Goal: Book appointment/travel/reservation

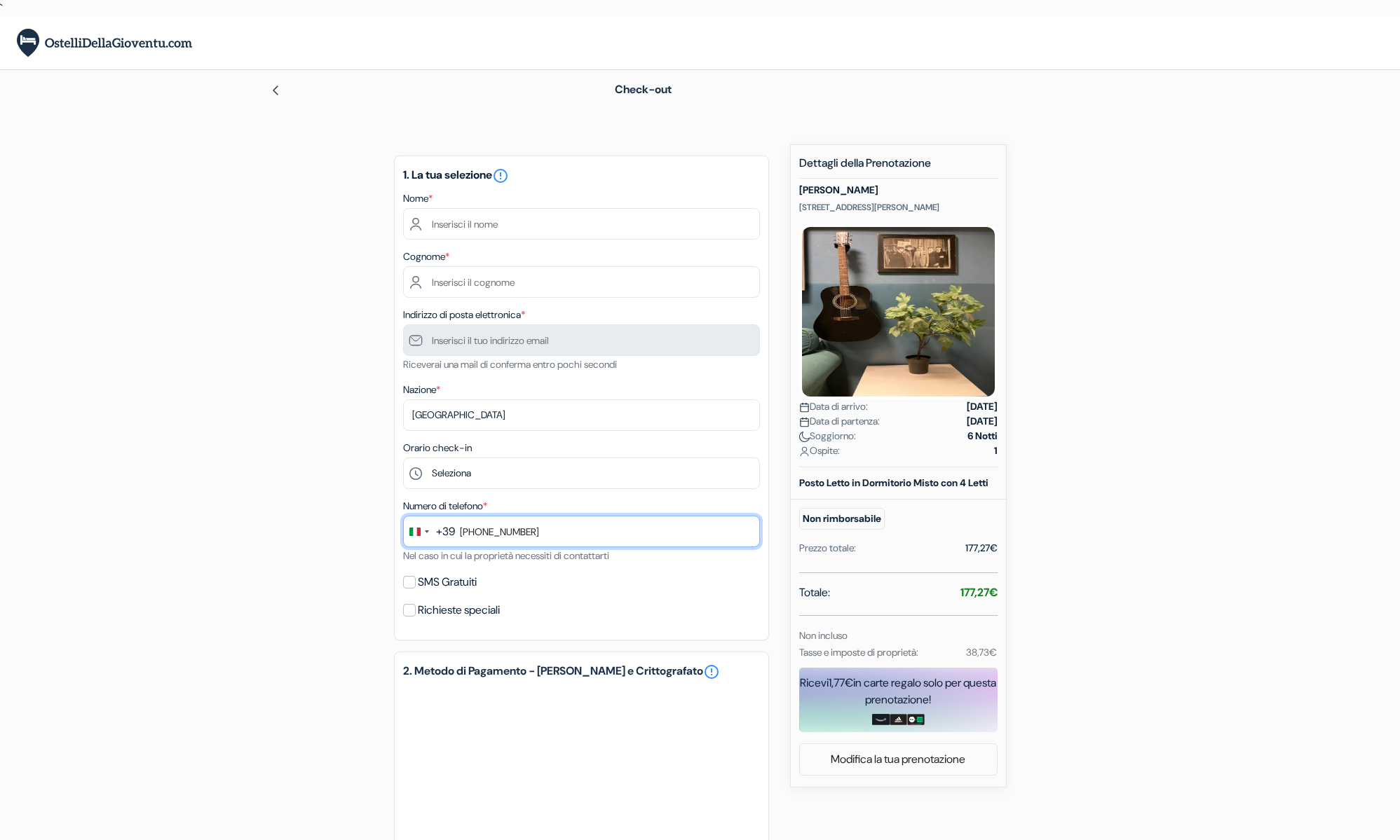
type input "342 562 0010"
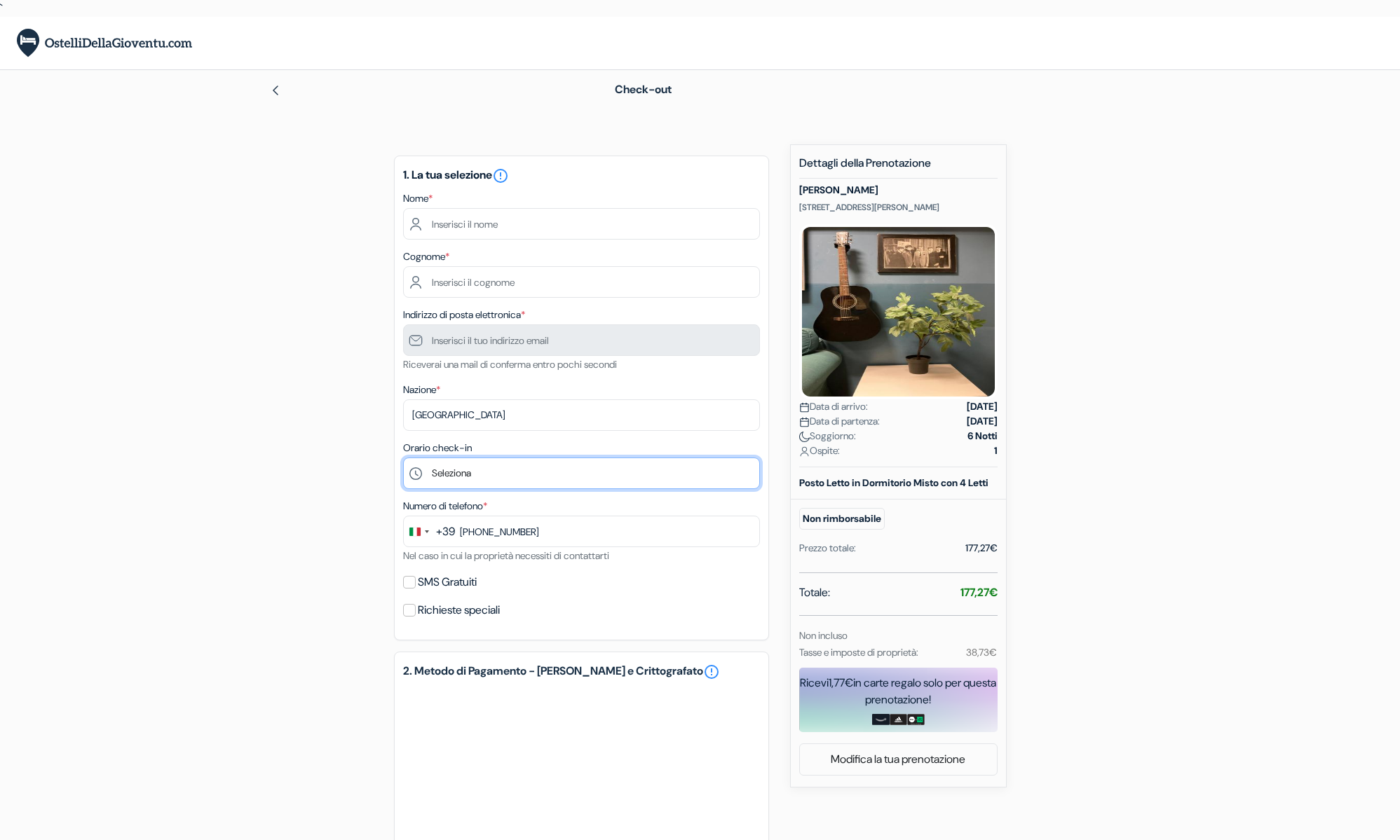
select select "16"
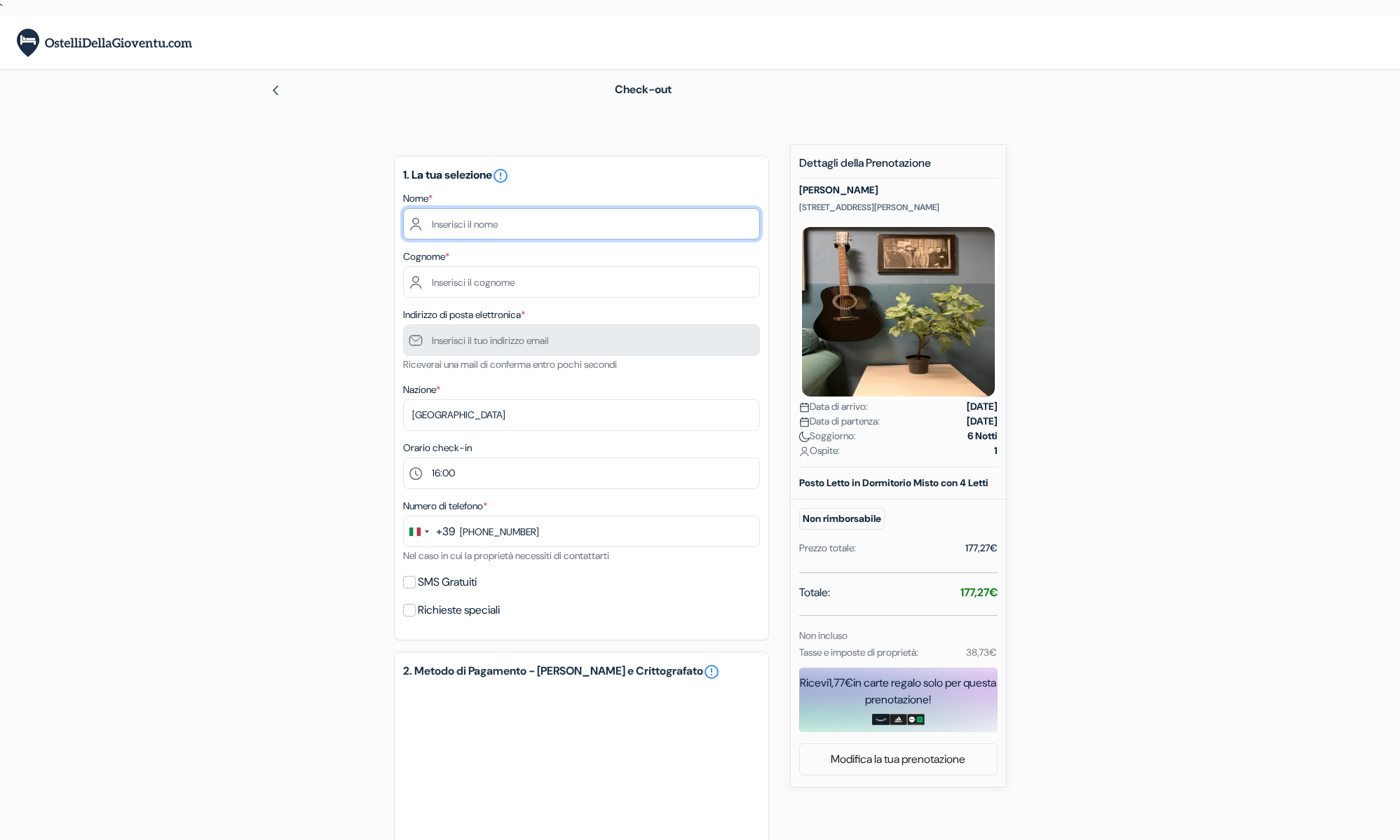
click at [505, 224] on input "text" at bounding box center [581, 224] width 357 height 31
type input "H"
type input "[PERSON_NAME]"
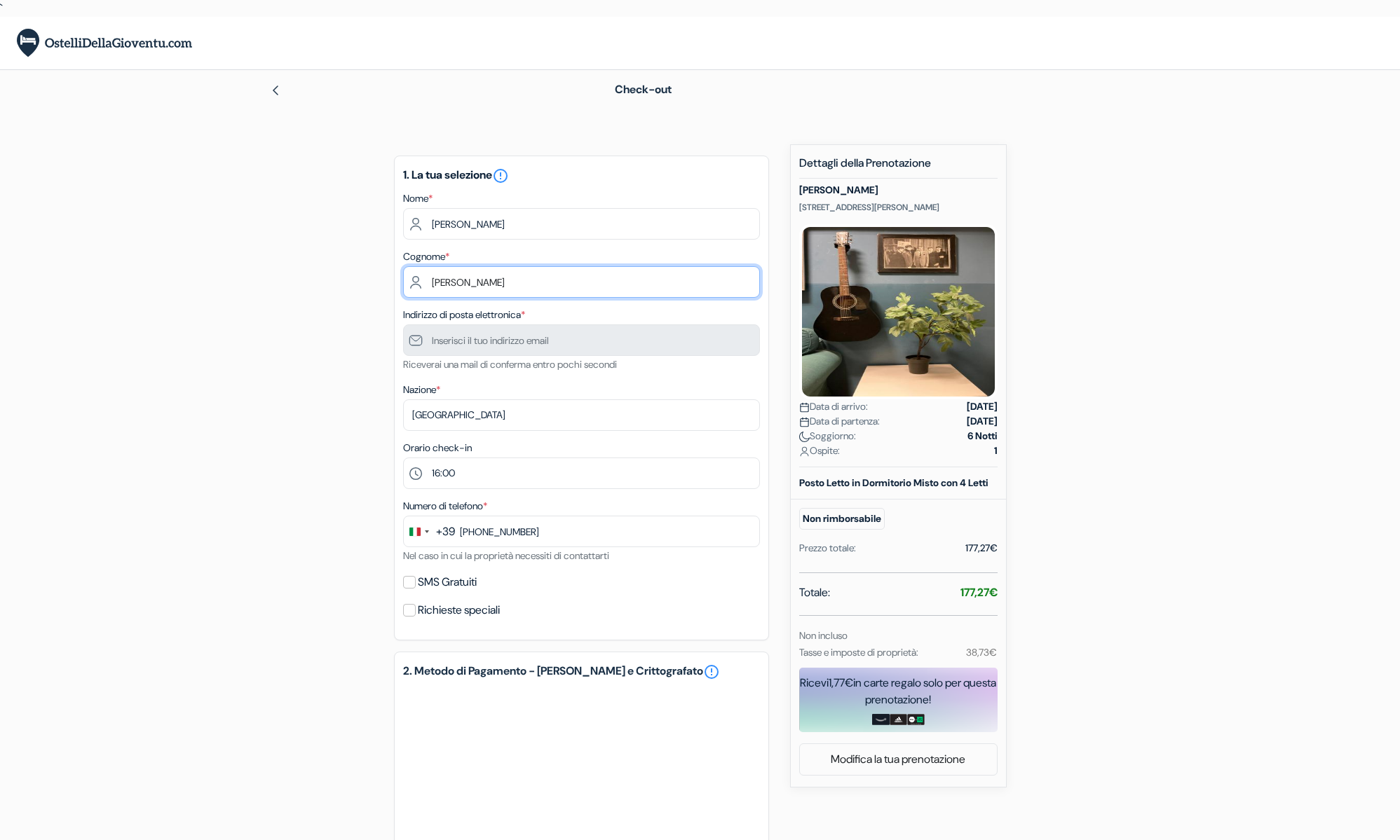
type input "[PERSON_NAME]"
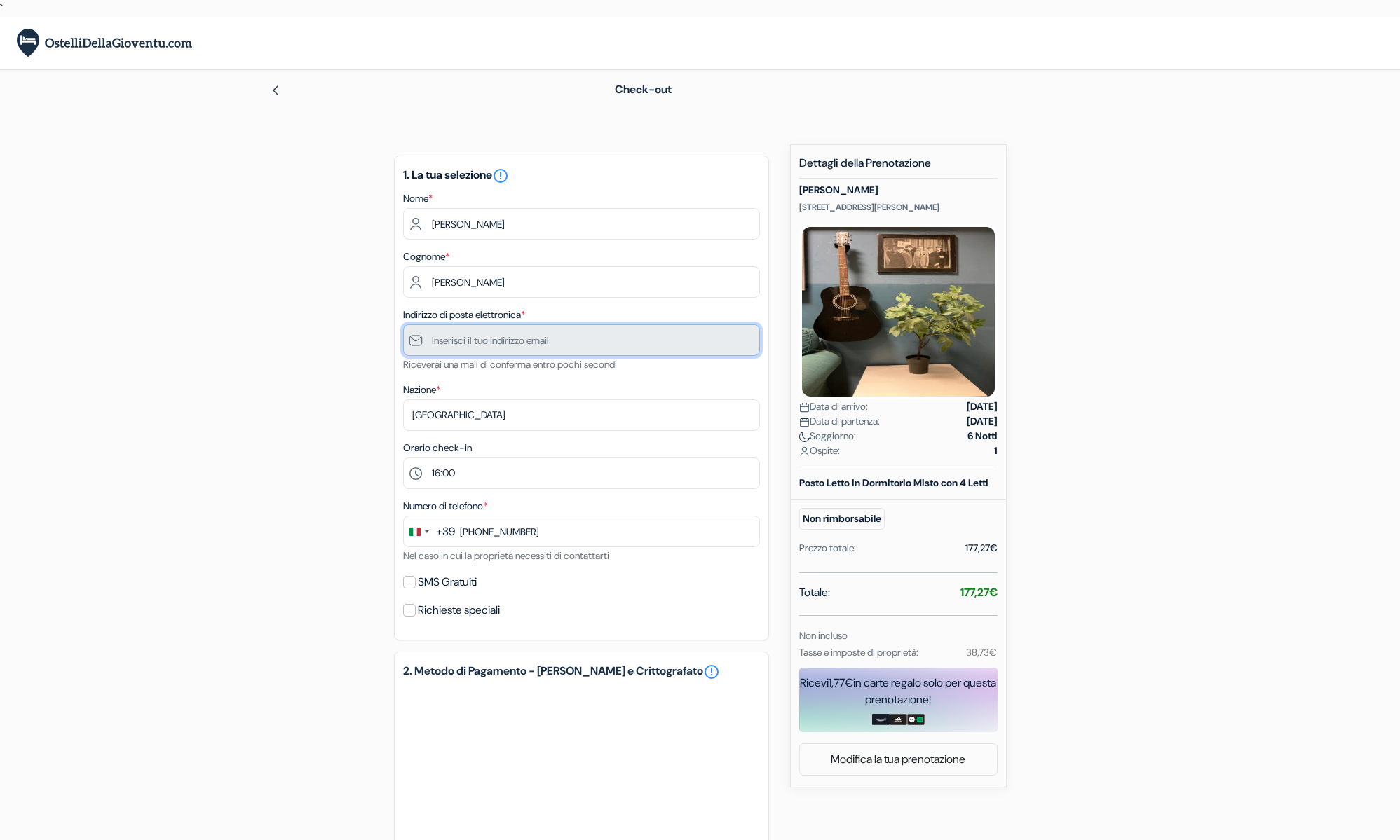
click at [541, 346] on input "text" at bounding box center [581, 340] width 357 height 31
click at [531, 352] on input "text" at bounding box center [581, 340] width 357 height 31
click at [531, 344] on input "text" at bounding box center [581, 340] width 357 height 31
click at [534, 334] on input "text" at bounding box center [581, 340] width 357 height 31
click at [605, 385] on div "Nazione * Seleziona paese Abkhazia Afghanistan Albania Algeria Andorra Angola A…" at bounding box center [581, 406] width 357 height 50
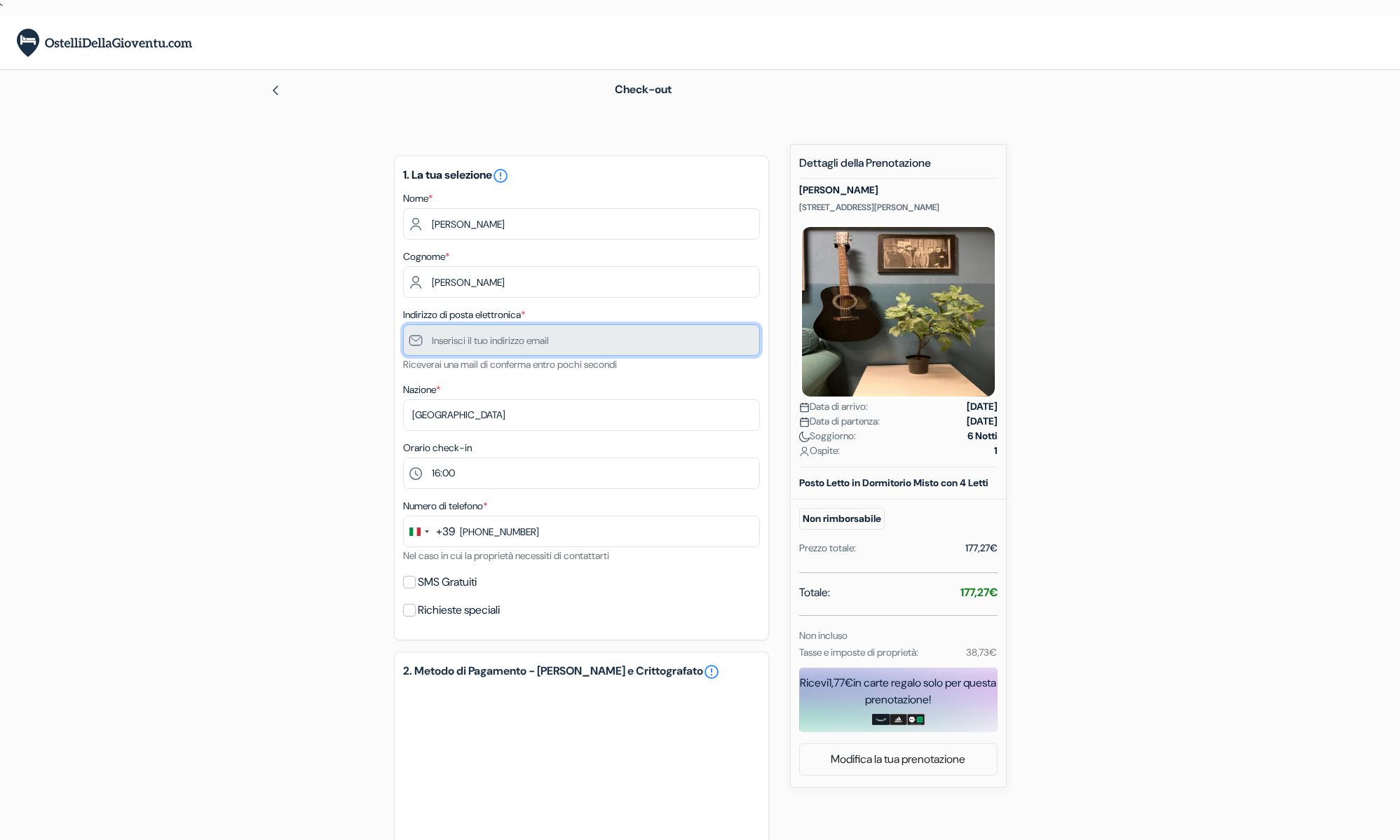
click at [616, 329] on input "text" at bounding box center [581, 340] width 357 height 31
click at [508, 336] on input "text" at bounding box center [581, 340] width 357 height 31
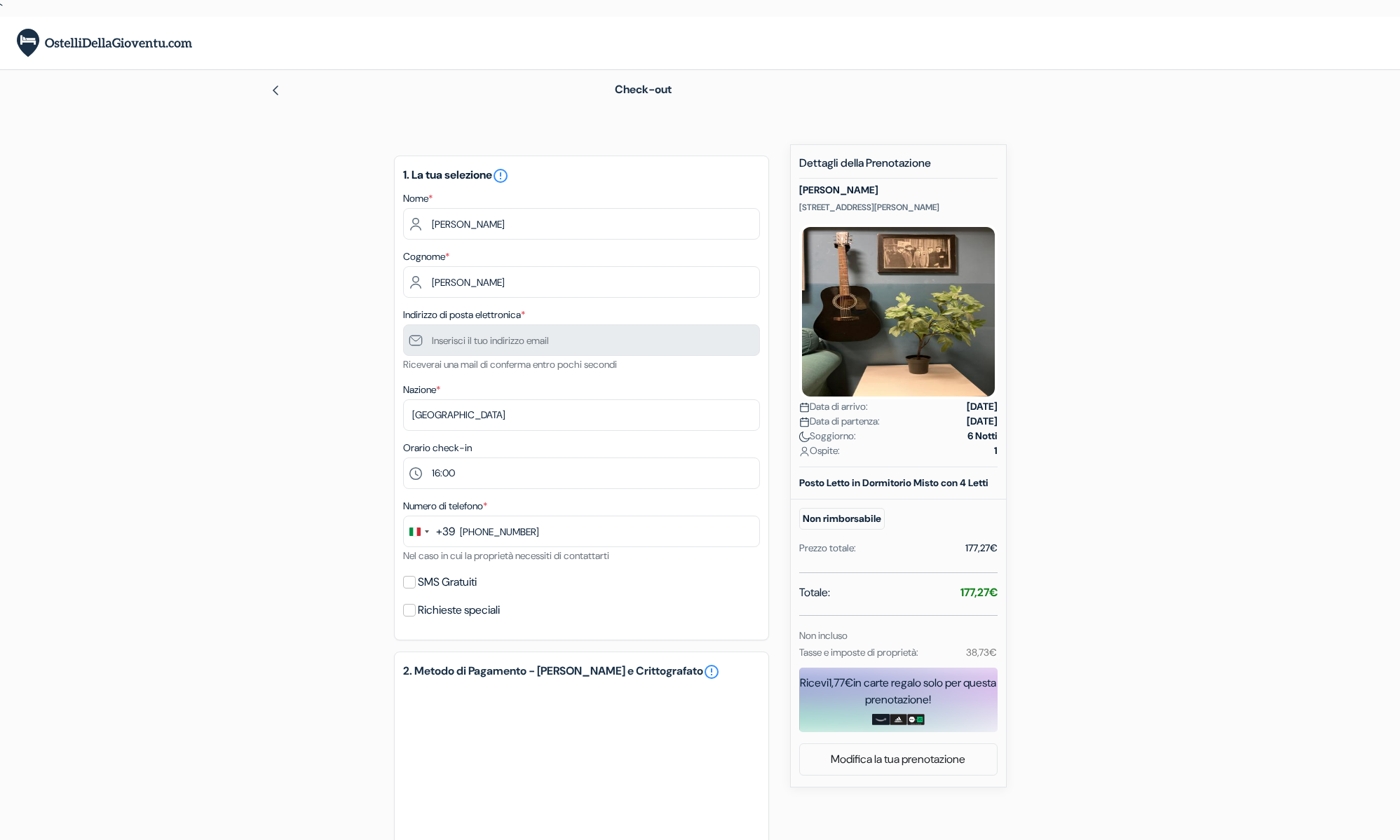
click at [498, 381] on div "1. La tua selezione error_outline Nome * Giulio Cognome * Mohamed Ali Indirizzo…" at bounding box center [582, 397] width 375 height 485
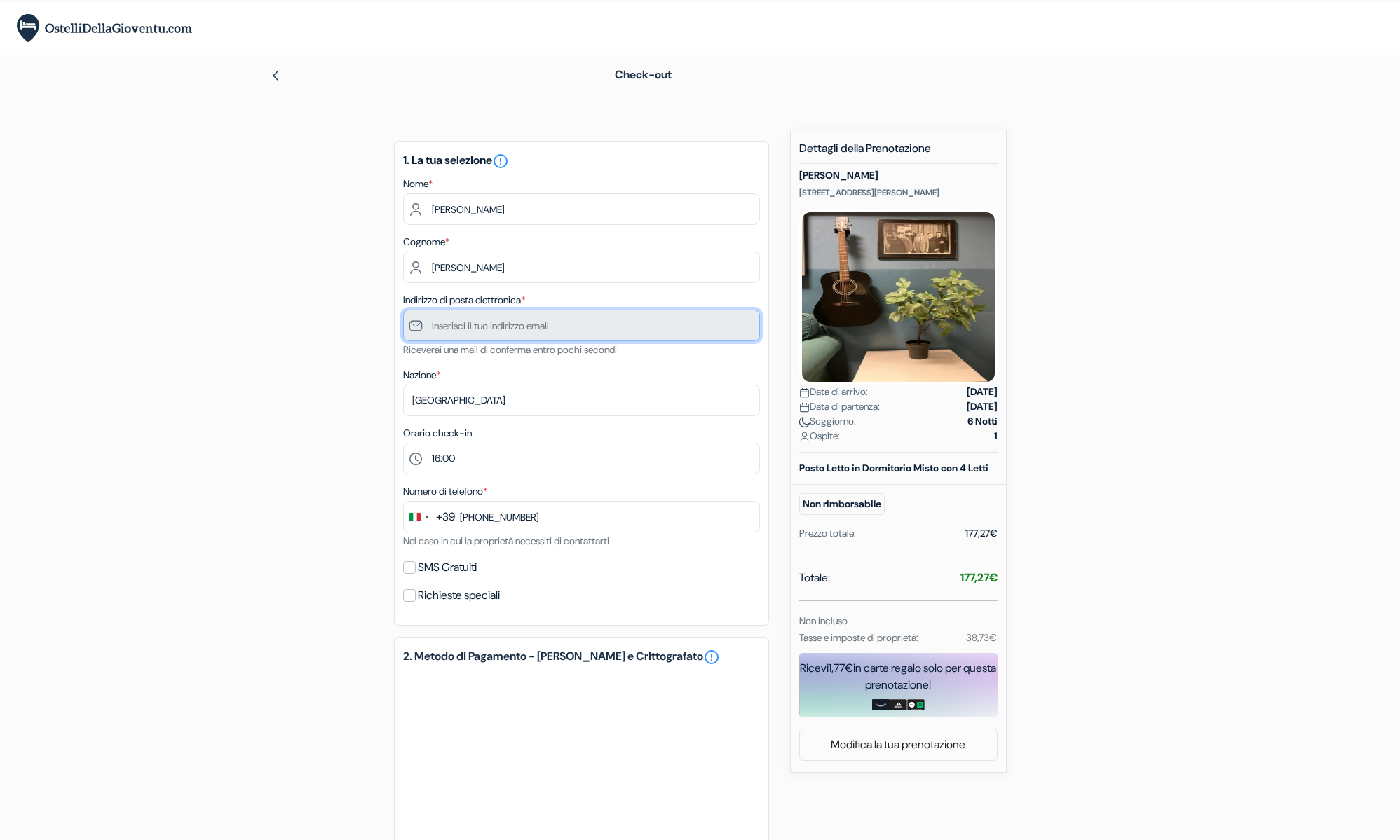
click at [460, 332] on input "text" at bounding box center [581, 325] width 357 height 31
click at [426, 323] on input "text" at bounding box center [581, 325] width 357 height 31
click at [412, 323] on input "text" at bounding box center [581, 325] width 357 height 31
click at [418, 330] on input "text" at bounding box center [581, 325] width 357 height 31
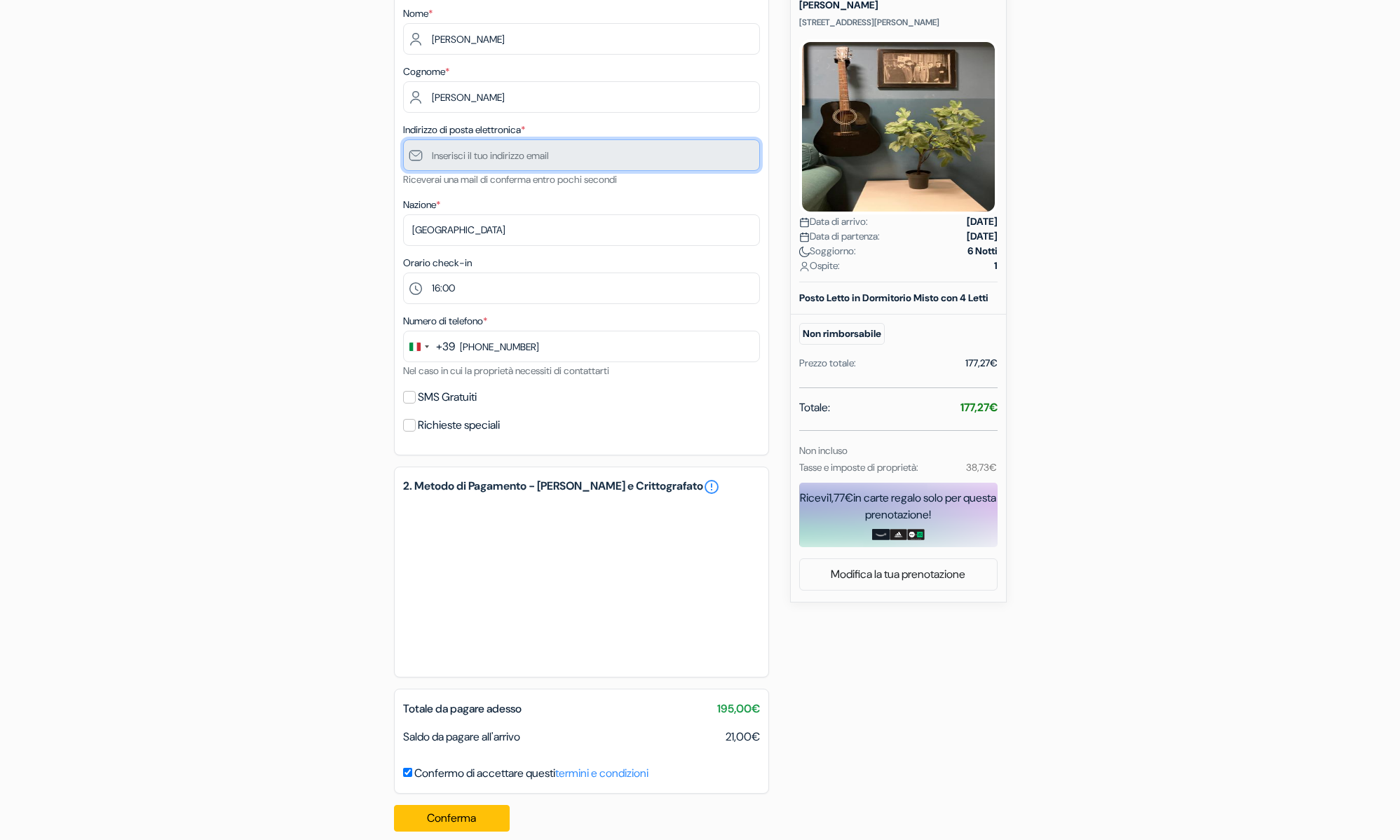
scroll to position [182, 0]
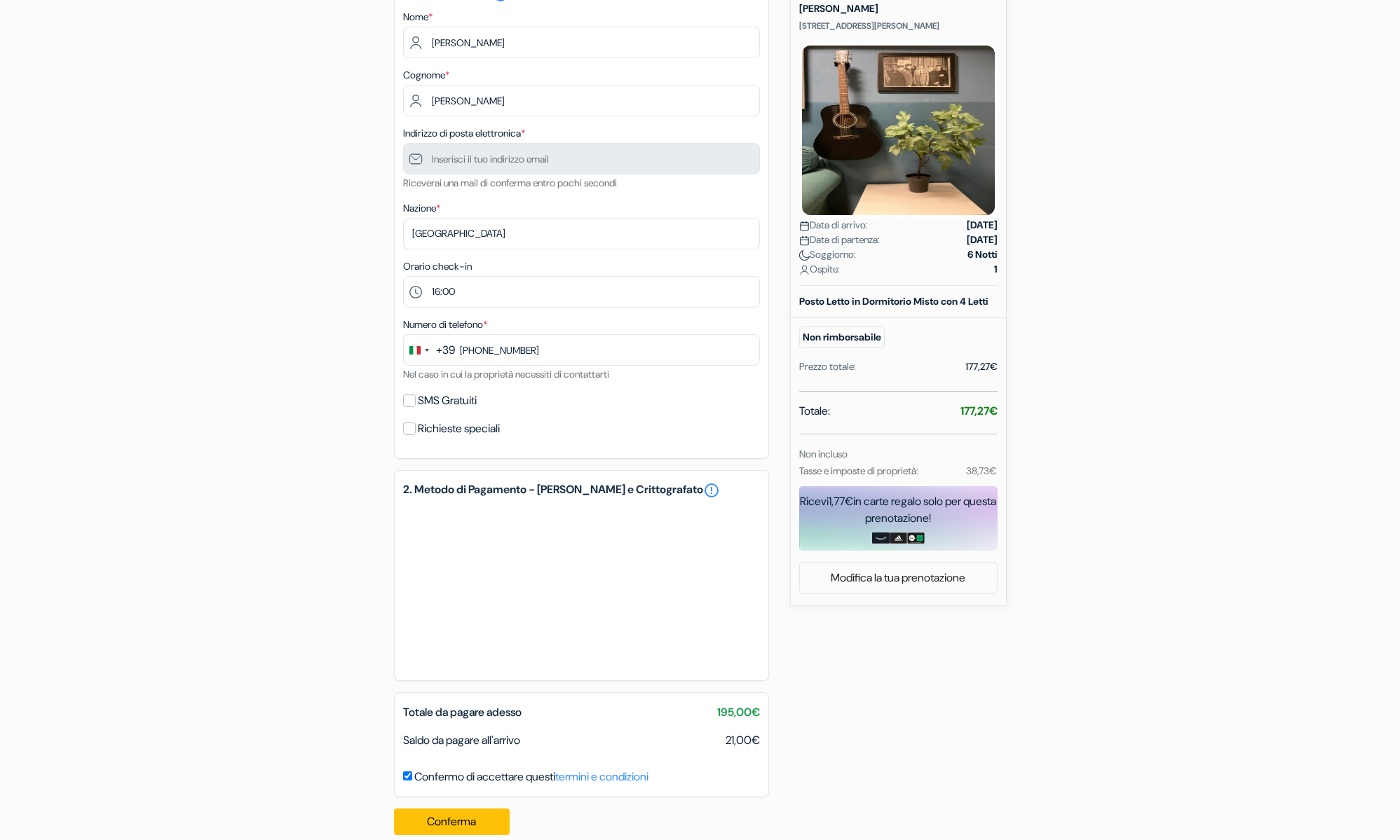
click at [345, 545] on div "add_box Ostello Koala Via Stefano Canzio 15, Milano, Italia Dettagli della Stru…" at bounding box center [700, 405] width 926 height 883
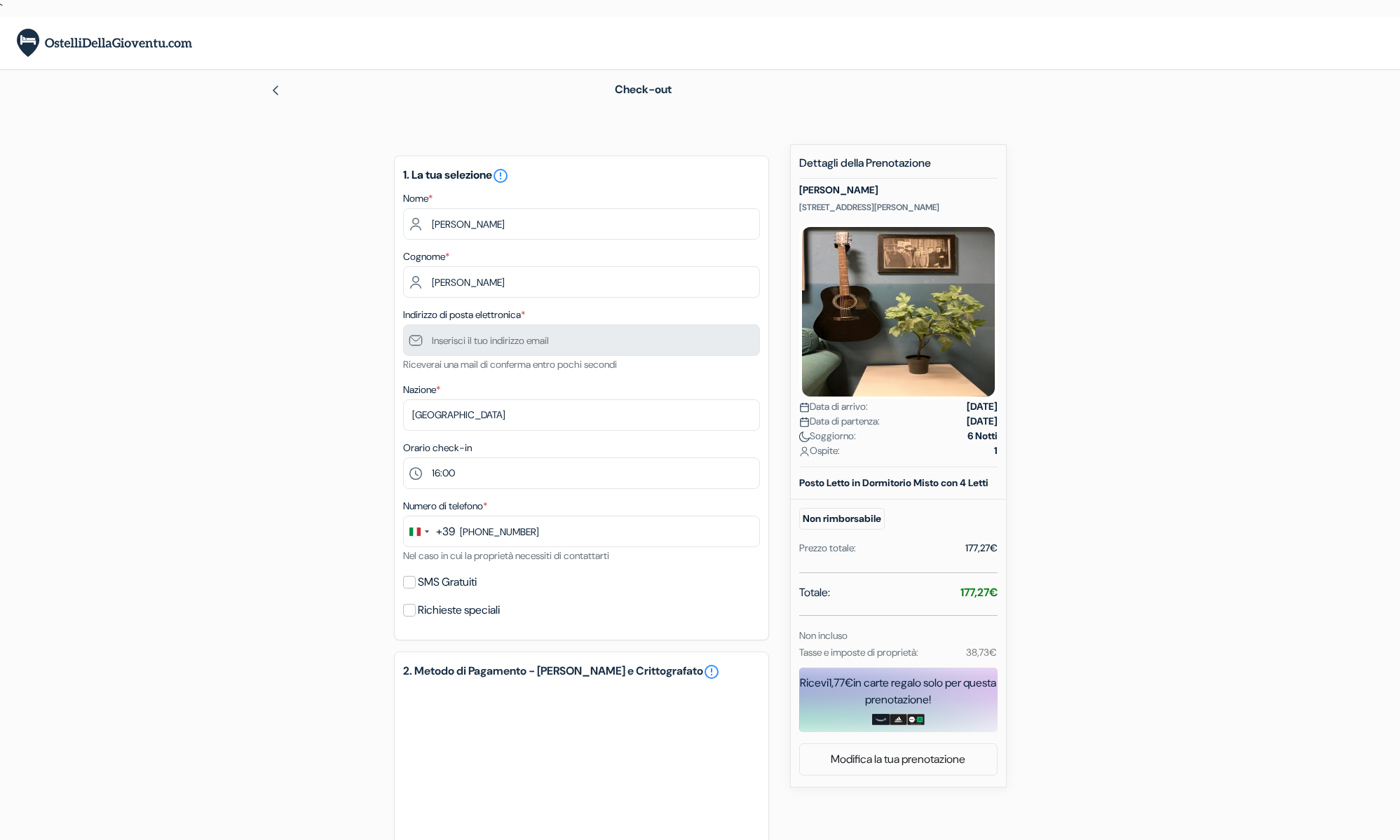
scroll to position [0, 0]
click at [516, 340] on input "text" at bounding box center [581, 340] width 357 height 31
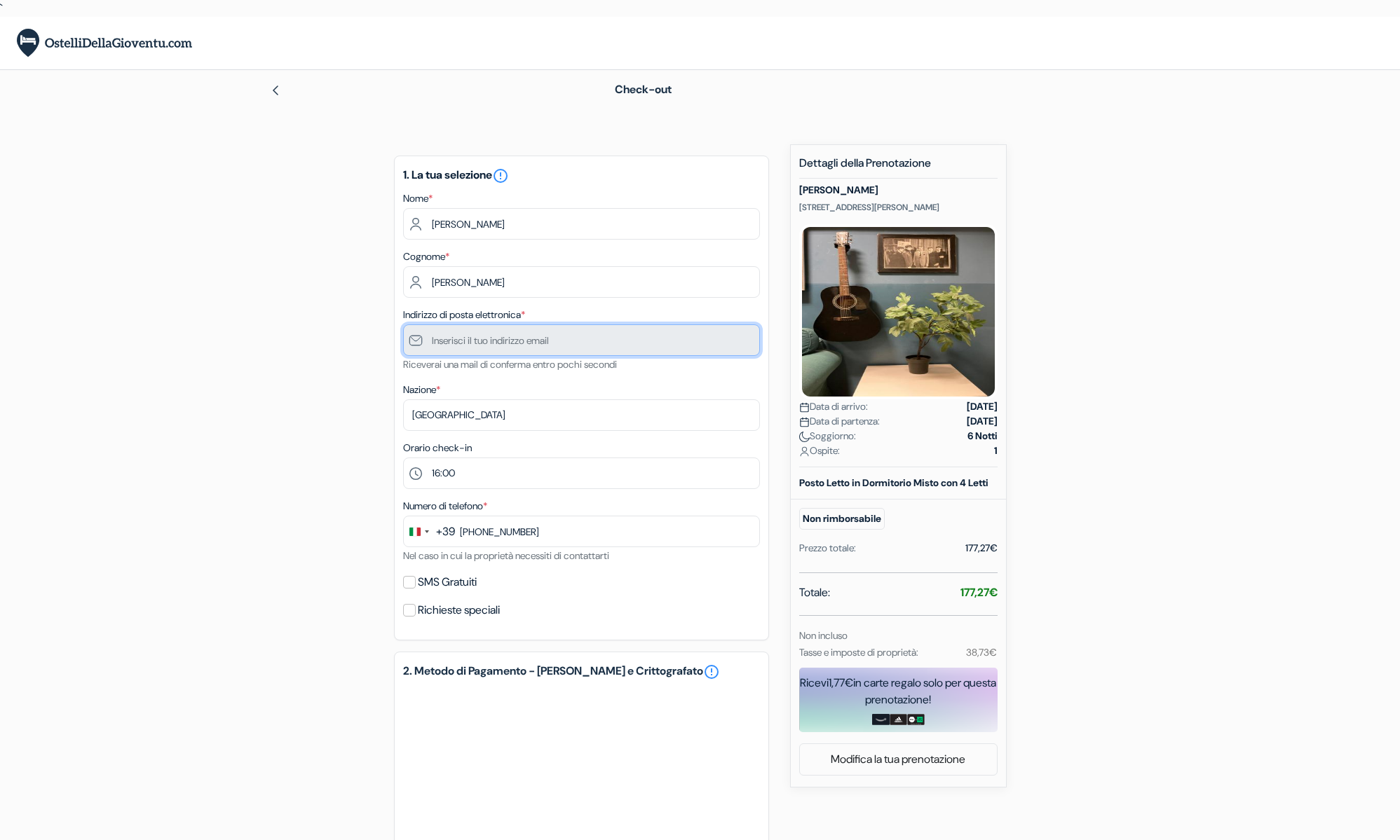
click at [516, 340] on input "text" at bounding box center [581, 340] width 357 height 31
click at [482, 349] on input "text" at bounding box center [581, 340] width 357 height 31
click at [482, 344] on input "text" at bounding box center [581, 340] width 357 height 31
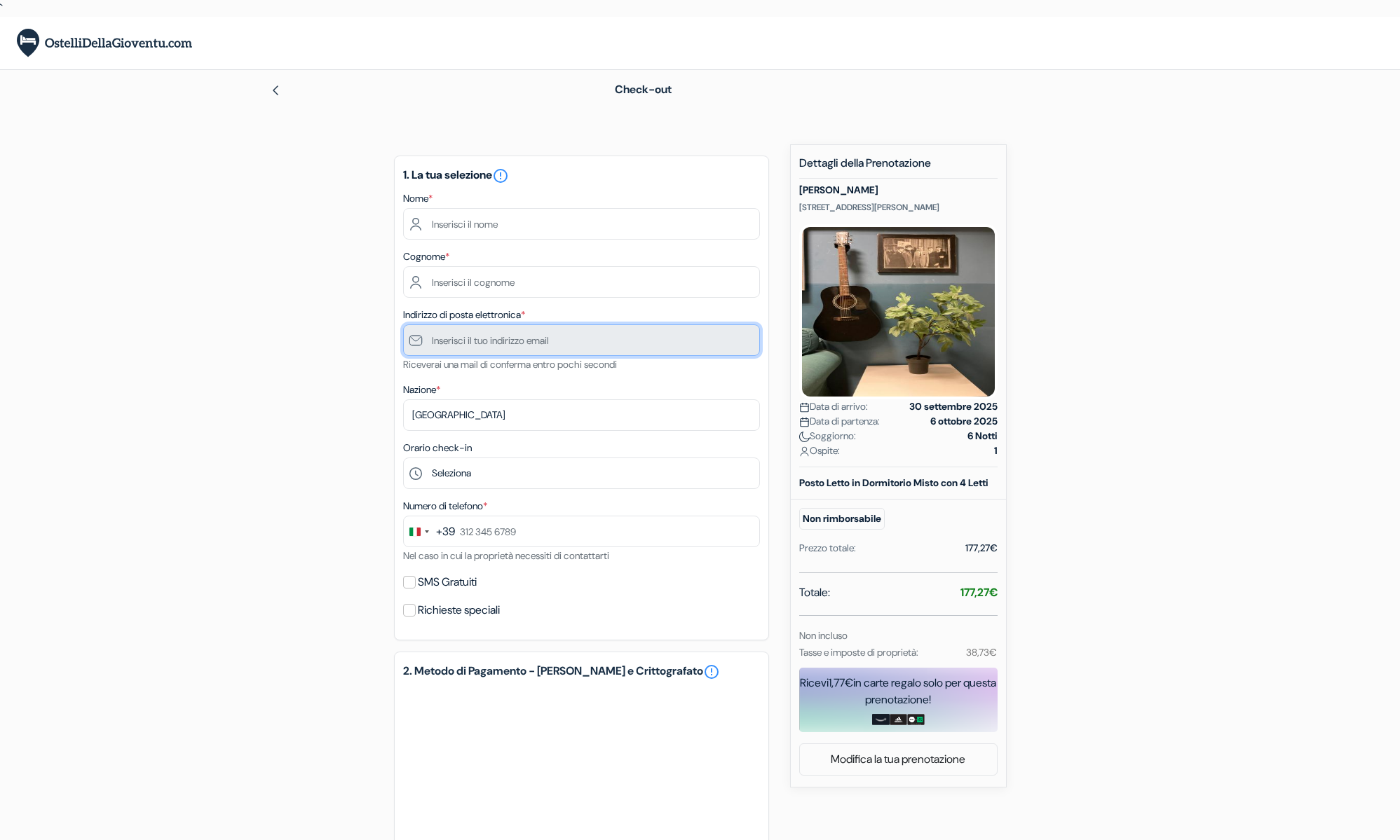
click at [482, 344] on input "text" at bounding box center [581, 340] width 357 height 31
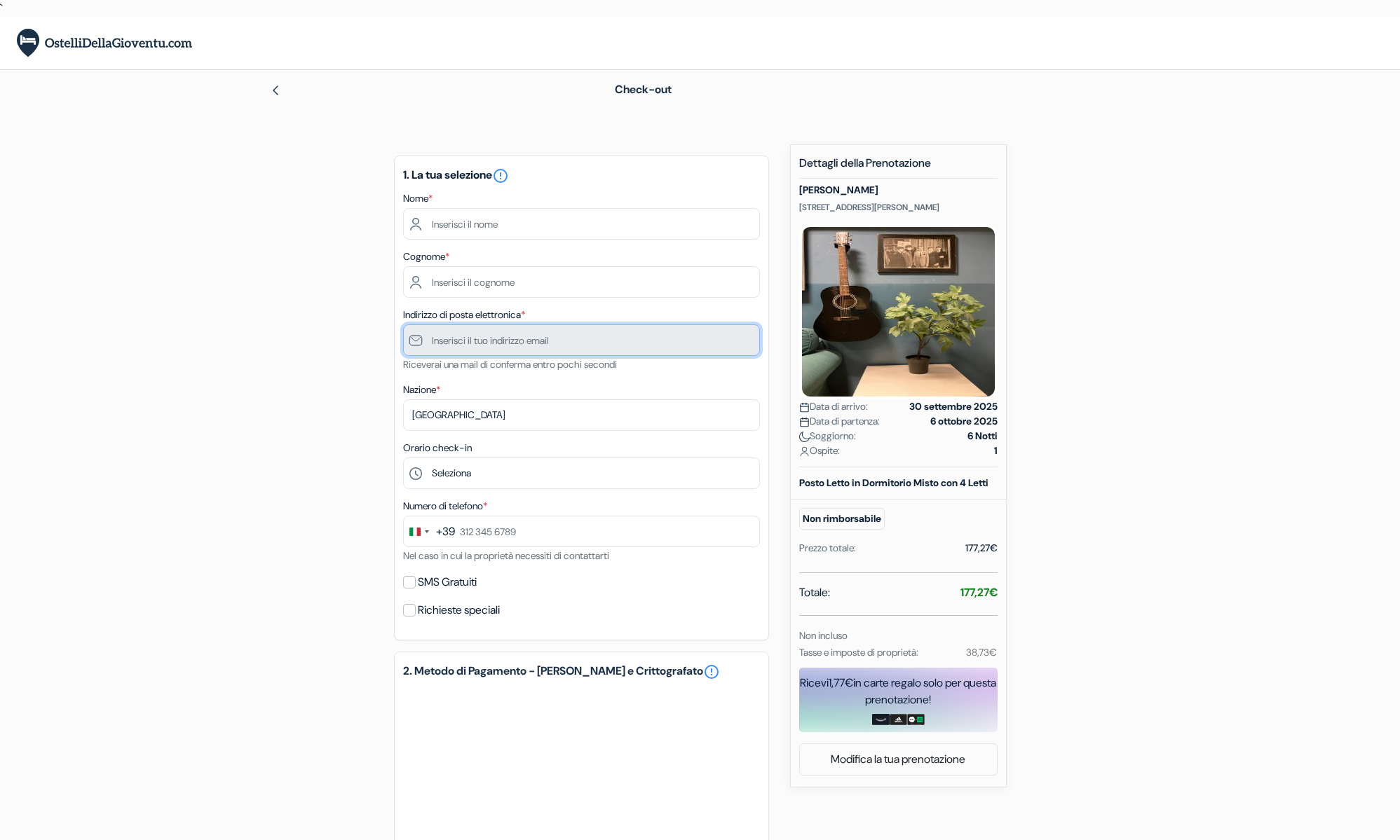
click at [482, 344] on input "text" at bounding box center [581, 340] width 357 height 31
click at [448, 331] on input "text" at bounding box center [581, 340] width 357 height 31
click at [584, 346] on input "text" at bounding box center [581, 340] width 357 height 31
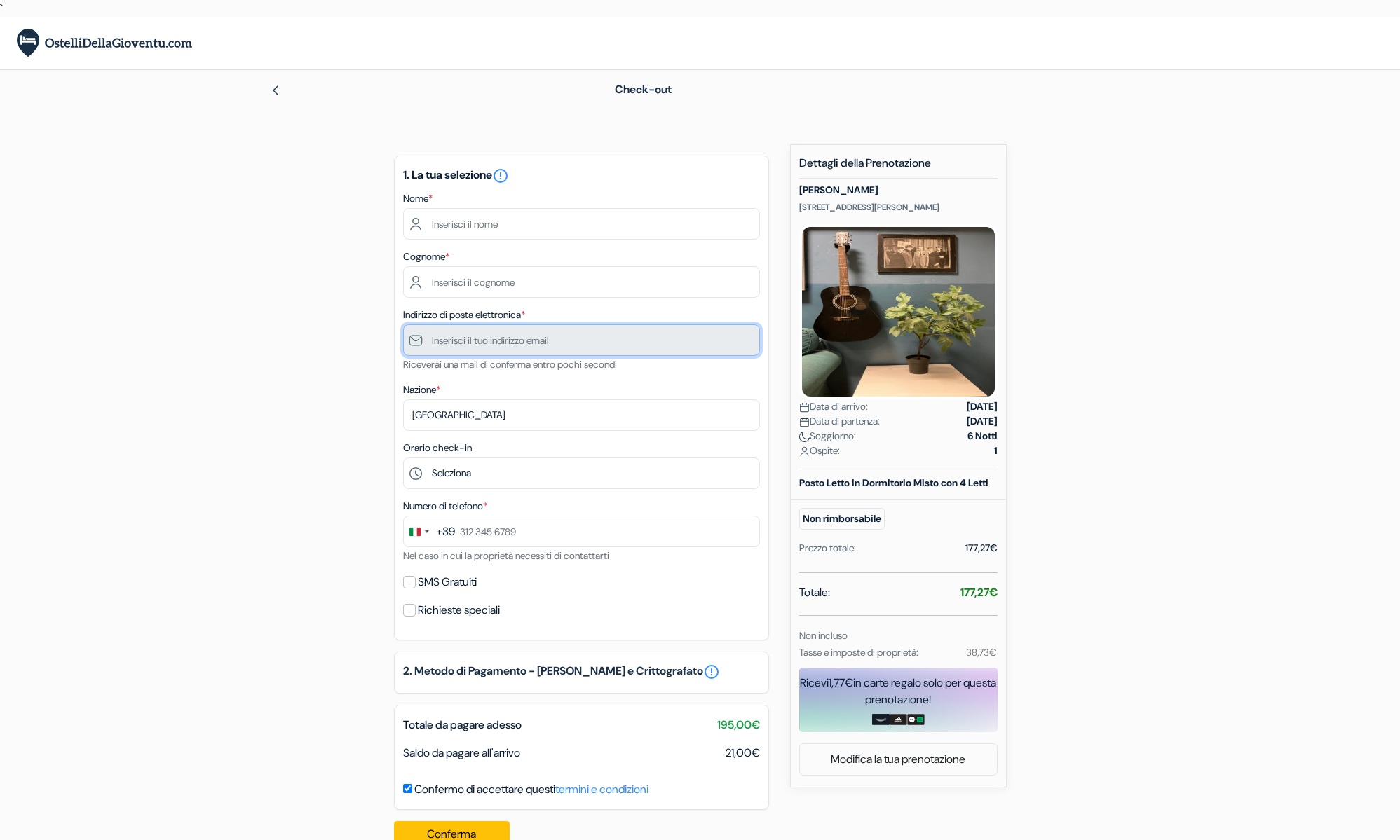
click at [568, 339] on input "text" at bounding box center [581, 340] width 357 height 31
click at [598, 334] on input "text" at bounding box center [581, 340] width 357 height 31
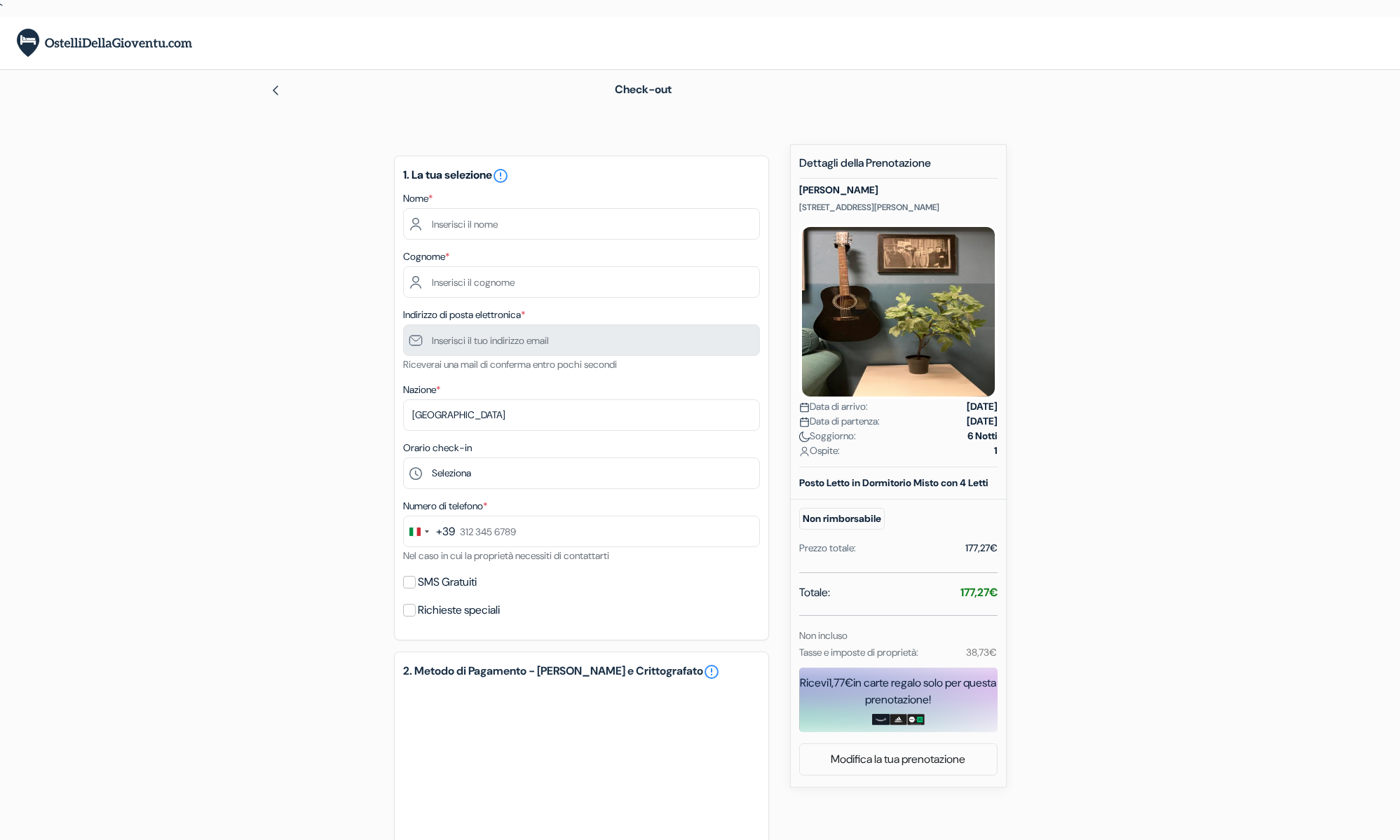
click at [534, 246] on div "1. La tua selezione error_outline Nome * Cognome * Indirizzo di posta elettroni…" at bounding box center [582, 397] width 375 height 485
click at [534, 224] on input "text" at bounding box center [581, 224] width 357 height 31
type input "[PERSON_NAME]"
click at [485, 351] on input "text" at bounding box center [581, 340] width 357 height 31
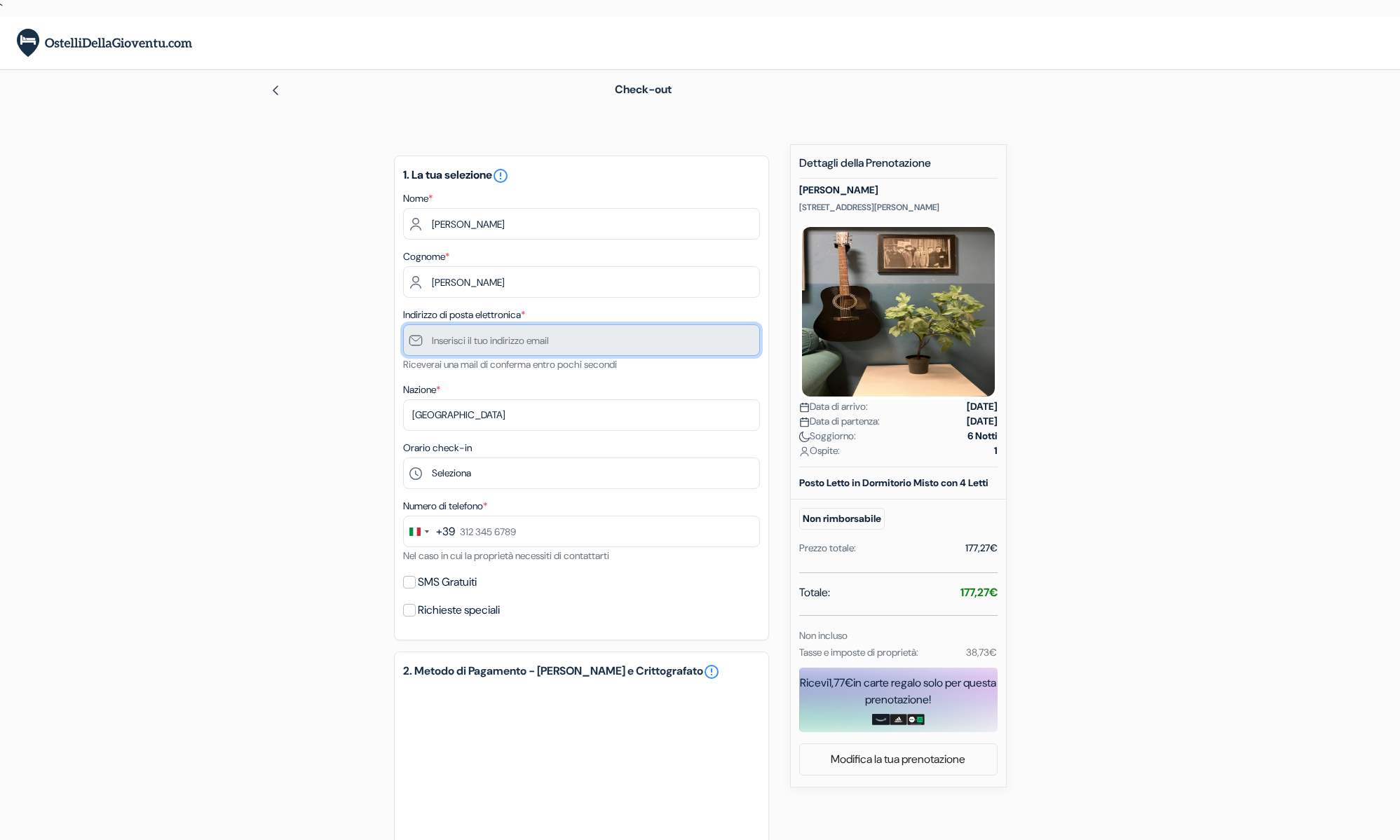
click at [486, 341] on input "text" at bounding box center [581, 340] width 357 height 31
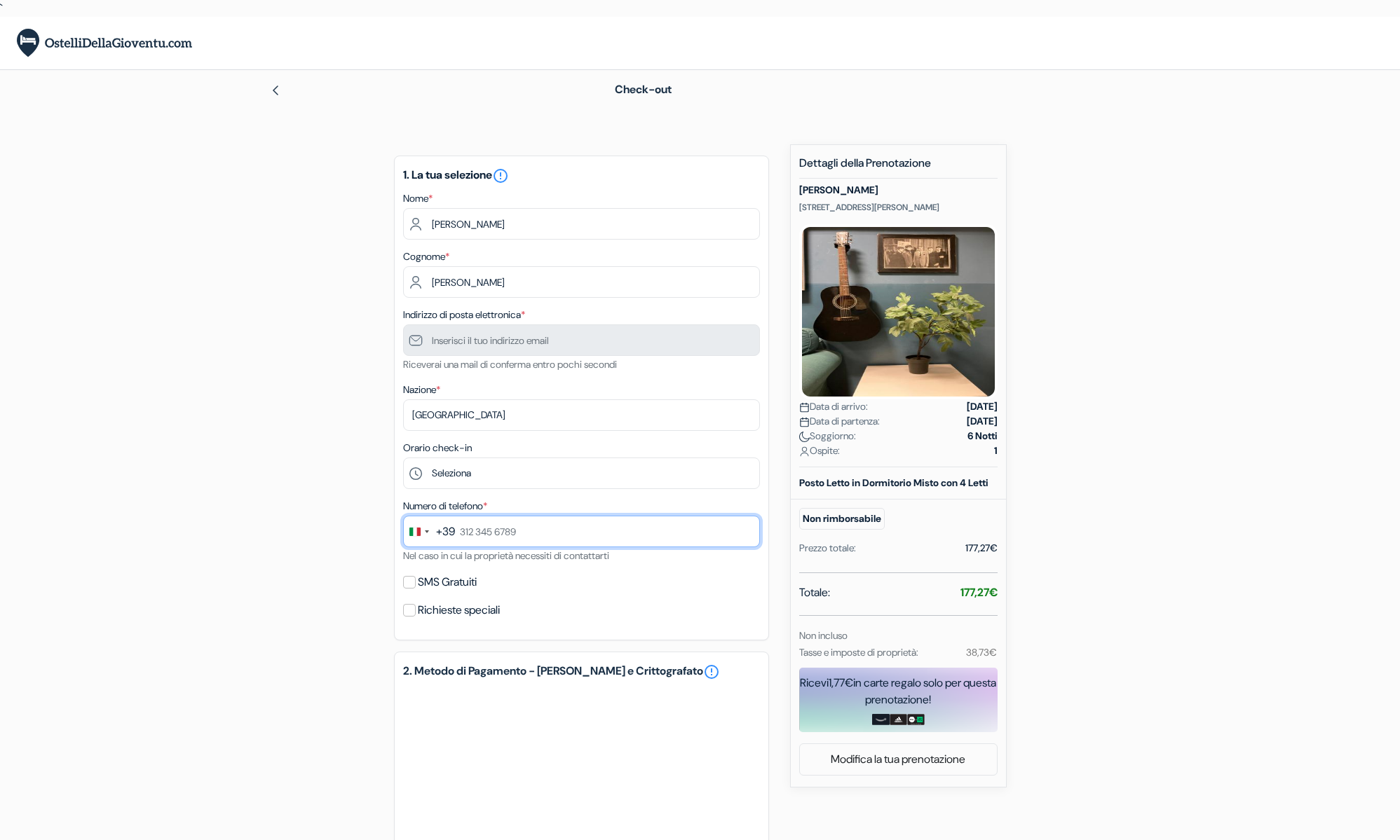
scroll to position [1, 0]
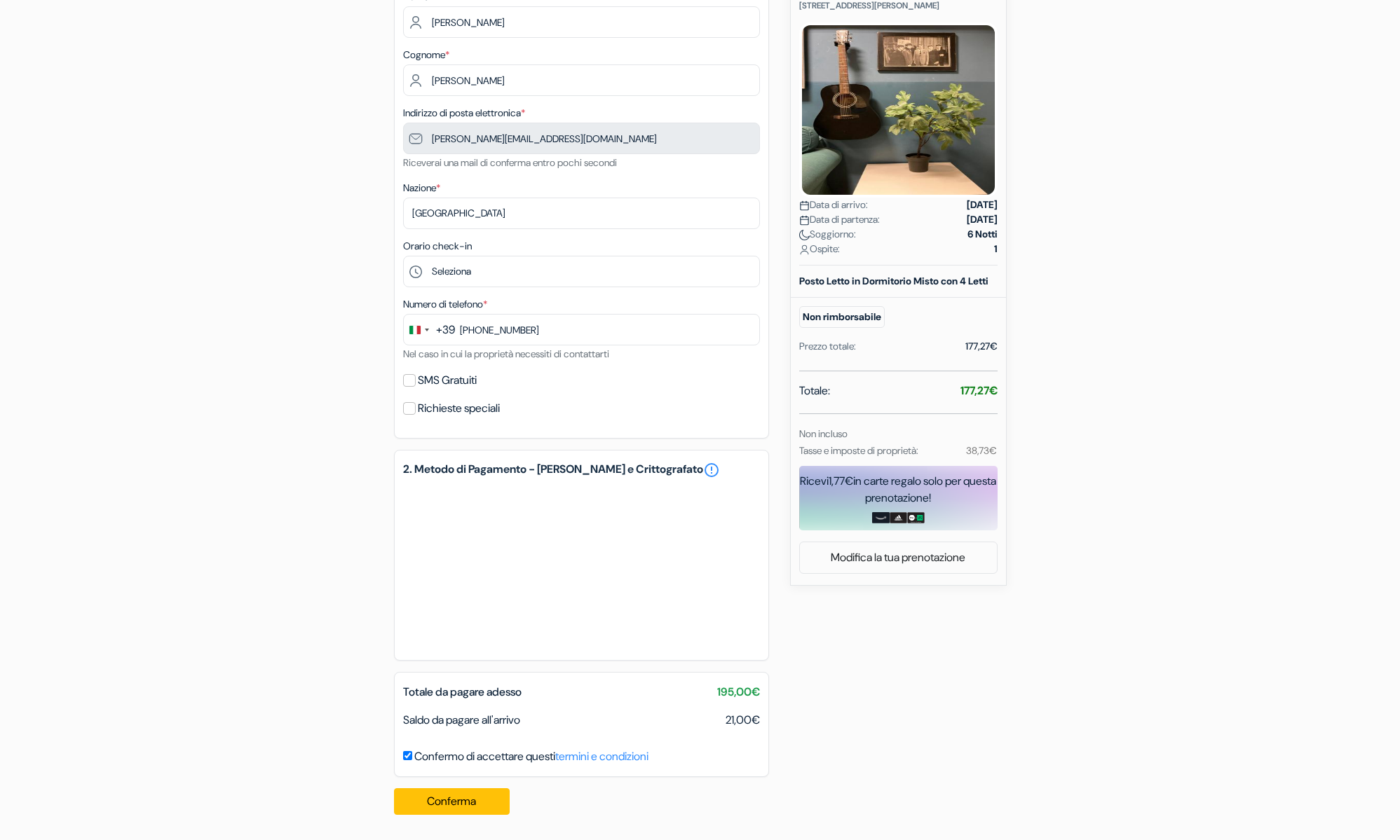
scroll to position [202, 0]
click at [480, 794] on button "Conferma Loading..." at bounding box center [452, 801] width 117 height 27
